Goal: Information Seeking & Learning: Find contact information

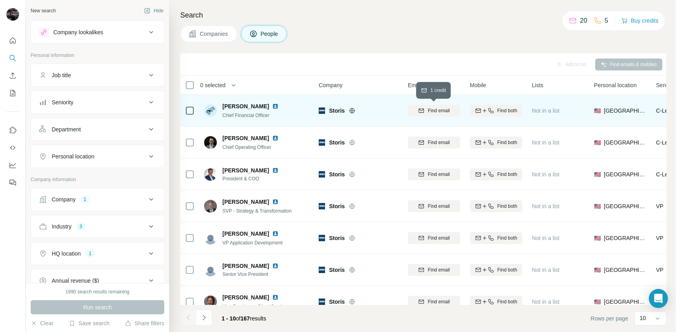
click at [435, 109] on span "Find email" at bounding box center [438, 110] width 22 height 7
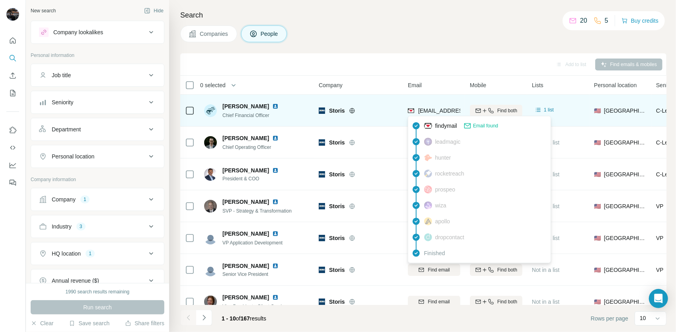
click at [447, 112] on span "[EMAIL_ADDRESS][DOMAIN_NAME]" at bounding box center [465, 110] width 94 height 6
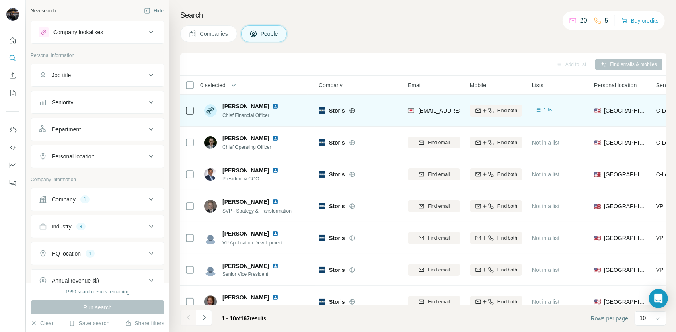
click at [368, 101] on div "Storis" at bounding box center [359, 110] width 80 height 22
click at [383, 109] on div "Storis" at bounding box center [363, 111] width 69 height 8
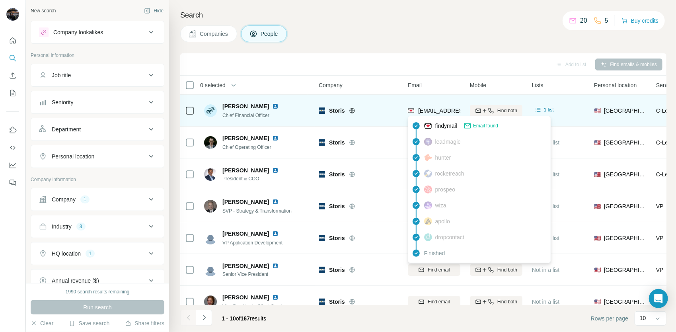
click at [440, 111] on span "[EMAIL_ADDRESS][DOMAIN_NAME]" at bounding box center [465, 110] width 94 height 6
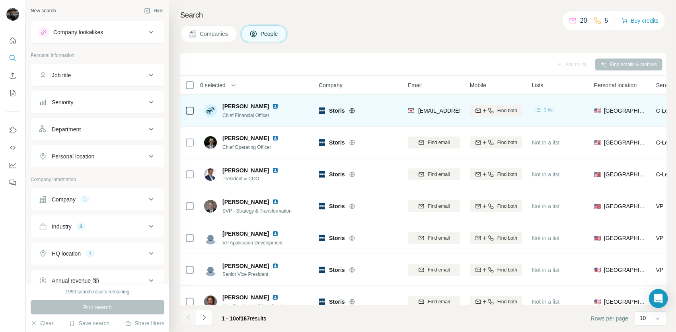
click at [548, 107] on span "1 list" at bounding box center [549, 109] width 10 height 7
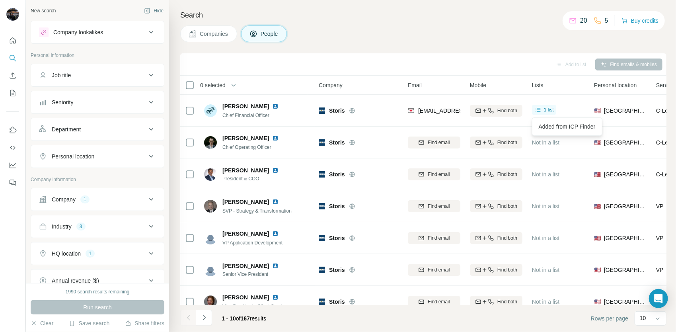
click at [358, 46] on div "Search Companies People Add to list Find emails & mobiles 0 selected People Com…" at bounding box center [422, 166] width 507 height 332
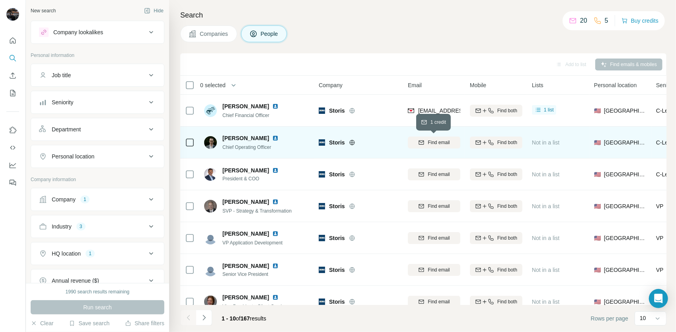
click at [437, 141] on span "Find email" at bounding box center [438, 142] width 22 height 7
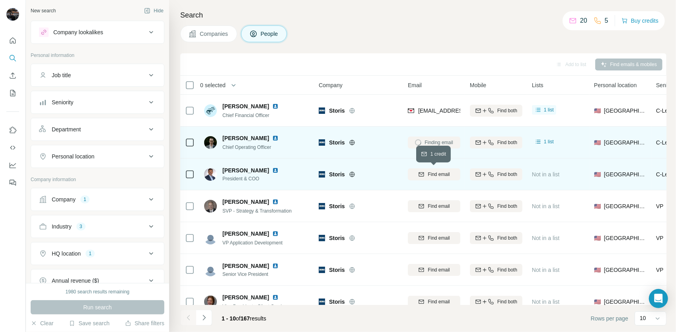
click at [435, 174] on span "Find email" at bounding box center [438, 174] width 22 height 7
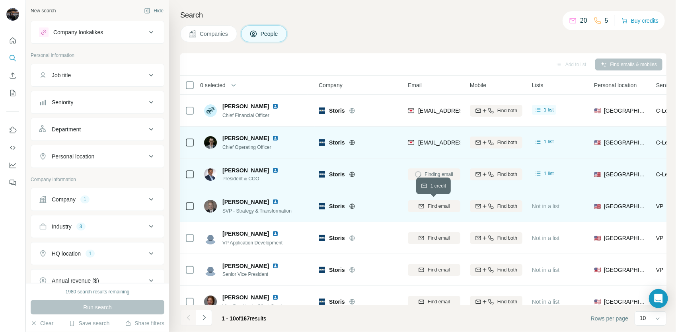
click at [437, 204] on span "Find email" at bounding box center [438, 205] width 22 height 7
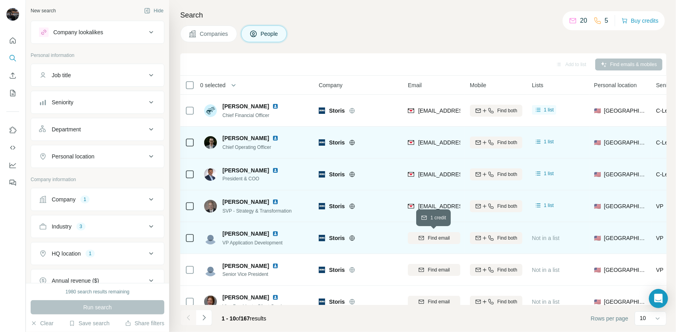
click at [438, 236] on span "Find email" at bounding box center [438, 237] width 22 height 7
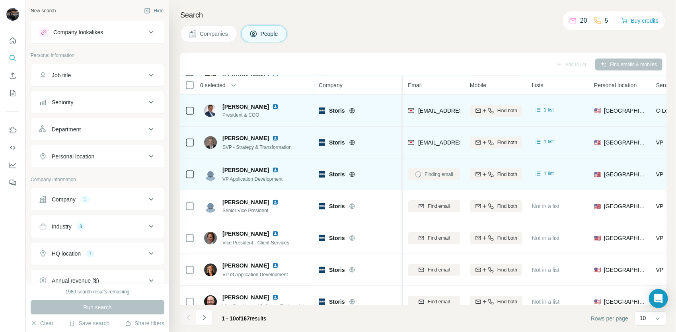
scroll to position [80, 0]
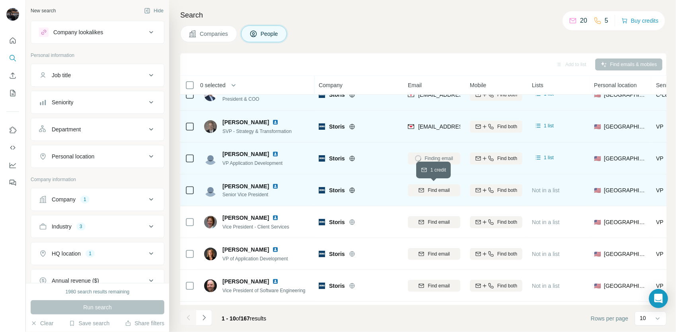
click at [439, 188] on span "Find email" at bounding box center [438, 189] width 22 height 7
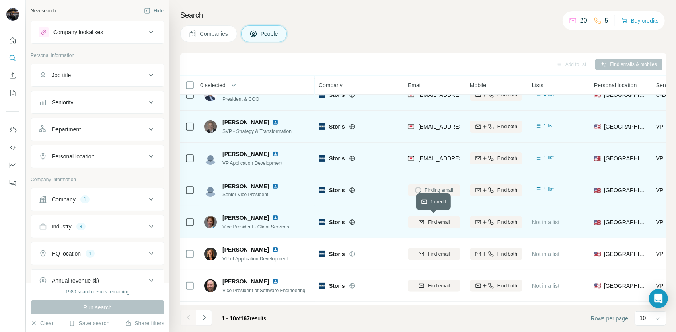
click at [437, 220] on span "Find email" at bounding box center [438, 221] width 22 height 7
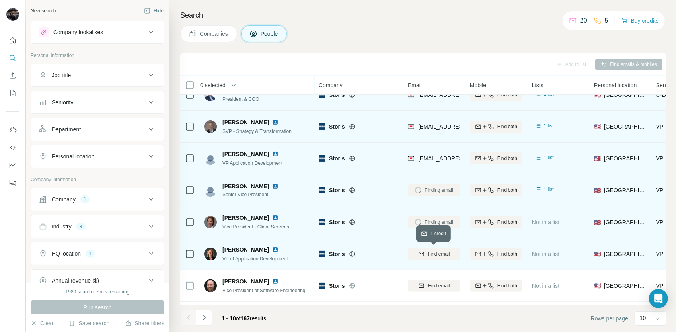
click at [435, 252] on span "Find email" at bounding box center [438, 253] width 22 height 7
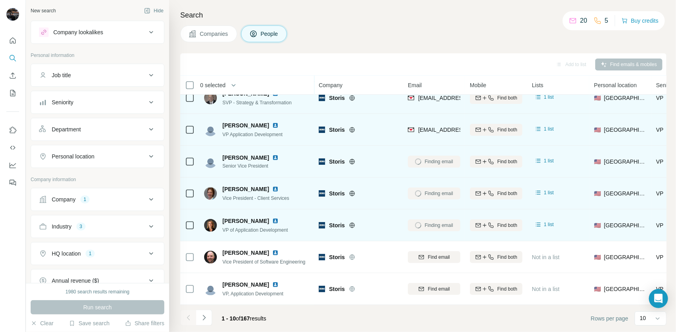
scroll to position [112, 0]
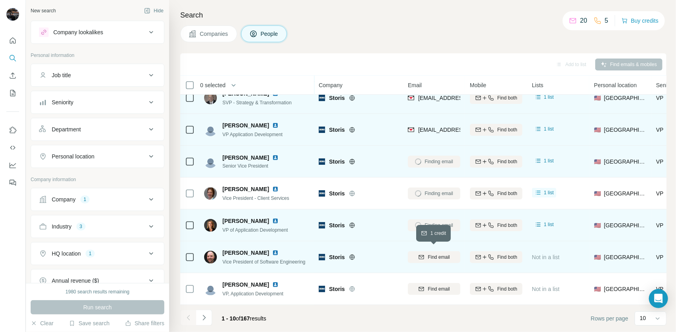
click at [442, 253] on span "Find email" at bounding box center [438, 256] width 22 height 7
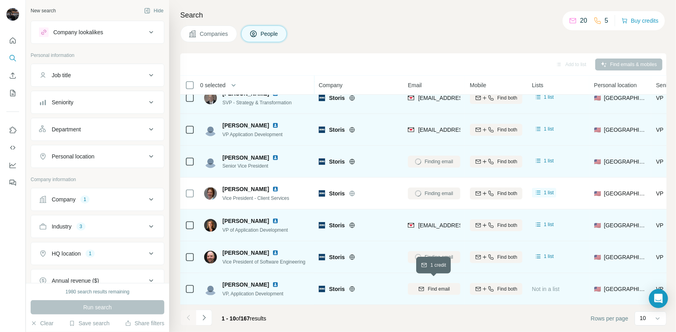
click at [435, 285] on span "Find email" at bounding box center [438, 288] width 22 height 7
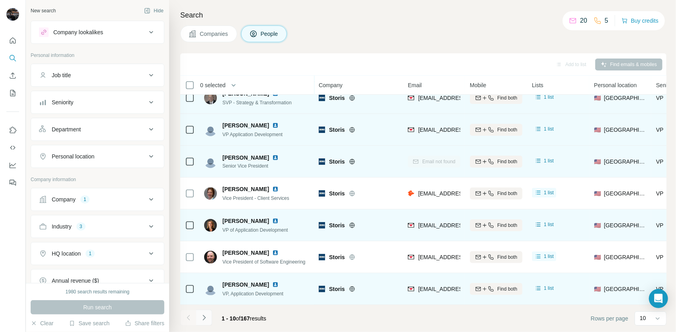
click at [205, 317] on icon "Navigate to next page" at bounding box center [204, 317] width 8 height 8
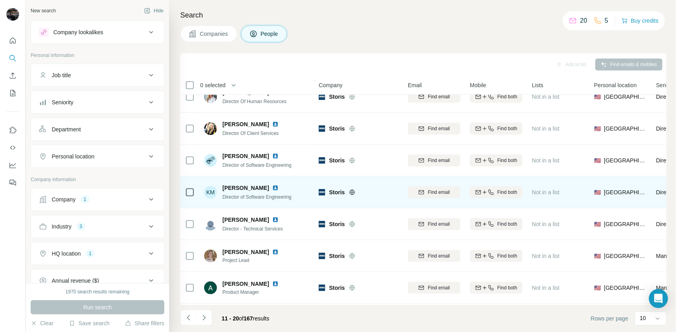
scroll to position [80, 0]
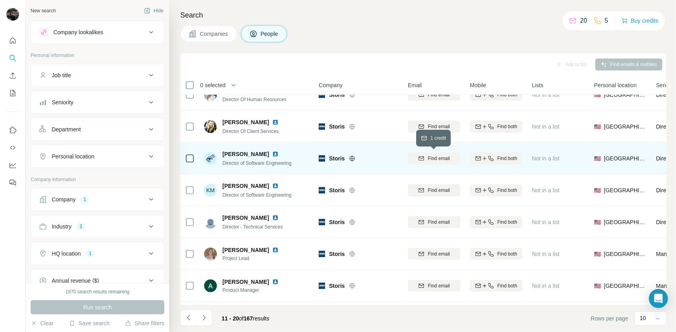
click at [442, 155] on span "Find email" at bounding box center [438, 158] width 22 height 7
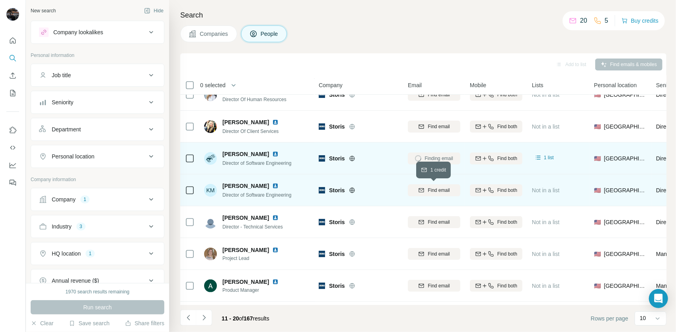
click at [436, 192] on span "Find email" at bounding box center [438, 189] width 22 height 7
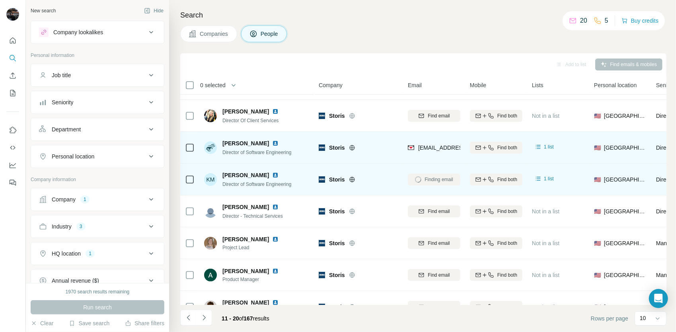
scroll to position [112, 0]
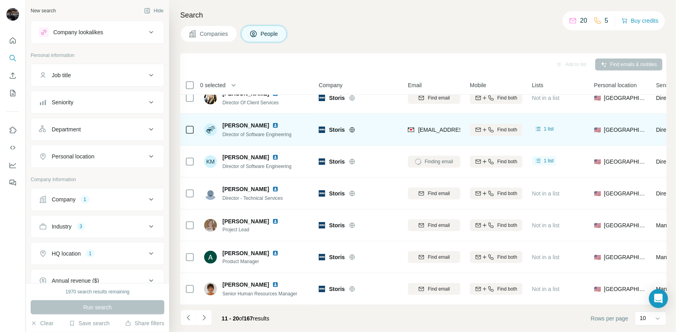
click at [126, 134] on button "Department" at bounding box center [97, 129] width 133 height 19
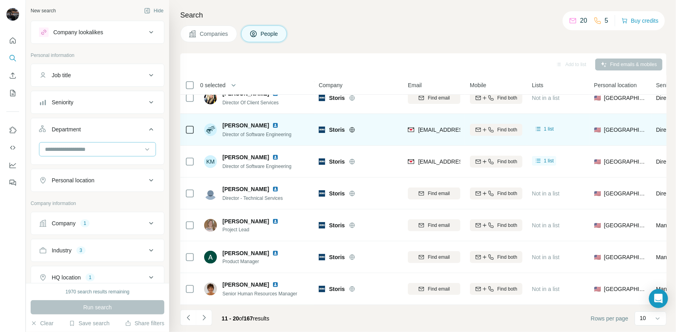
click at [126, 149] on input at bounding box center [93, 149] width 98 height 9
type input "*"
click at [28, 175] on div "New search Hide Company lookalikes Personal information Job title Seniority Dep…" at bounding box center [97, 141] width 143 height 283
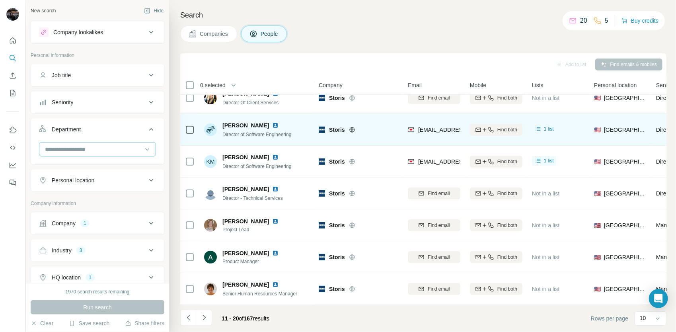
click at [99, 142] on div at bounding box center [93, 149] width 98 height 14
type input "*"
click at [29, 165] on div "New search Hide Company lookalikes Personal information Job title Seniority Dep…" at bounding box center [97, 141] width 143 height 283
click at [204, 318] on icon "Navigate to next page" at bounding box center [203, 317] width 3 height 5
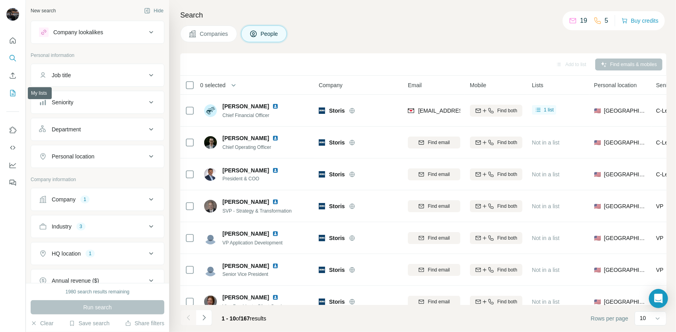
click at [9, 94] on icon "My lists" at bounding box center [13, 93] width 8 height 8
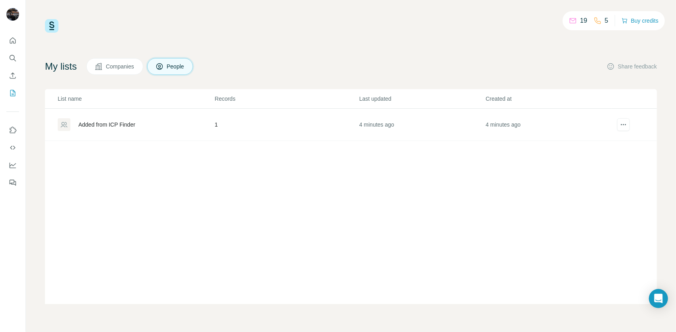
click at [153, 122] on div "Added from ICP Finder" at bounding box center [136, 124] width 156 height 13
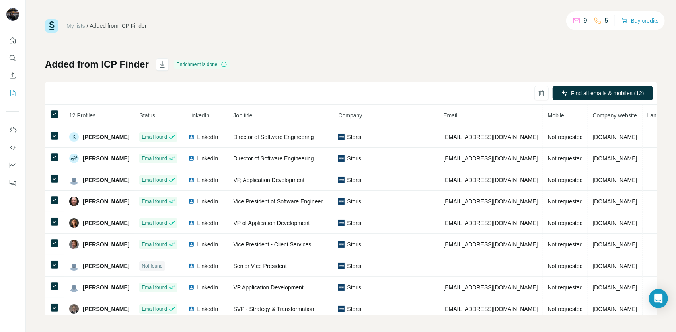
drag, startPoint x: 307, startPoint y: 76, endPoint x: 292, endPoint y: 74, distance: 14.4
click at [307, 76] on div "Added from ICP Finder Enrichment is done Find all emails & mobiles (12) 12 Prof…" at bounding box center [351, 186] width 612 height 256
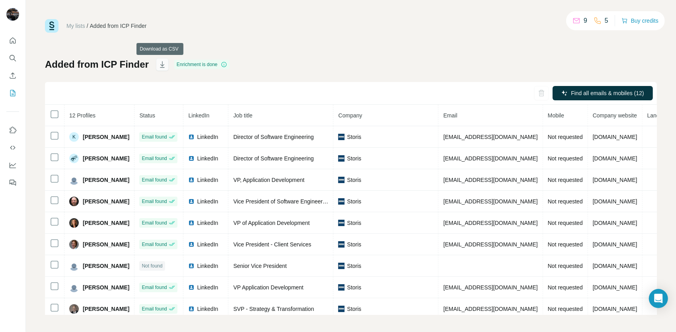
click at [162, 61] on icon "button" at bounding box center [162, 64] width 8 height 8
